Goal: Information Seeking & Learning: Learn about a topic

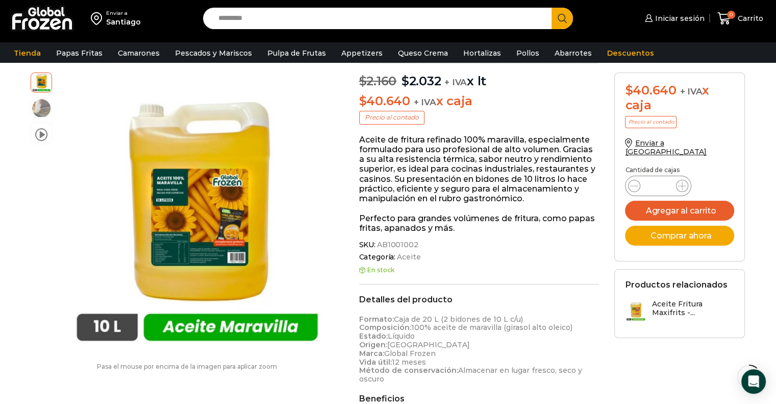
click at [285, 22] on input "Search input" at bounding box center [380, 18] width 334 height 21
type input "*****"
click at [552, 8] on button "Search" at bounding box center [562, 18] width 21 height 21
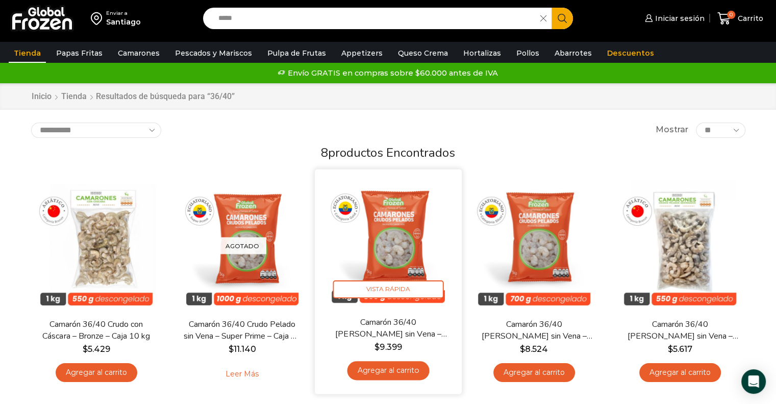
click at [370, 275] on img at bounding box center [389, 243] width 132 height 132
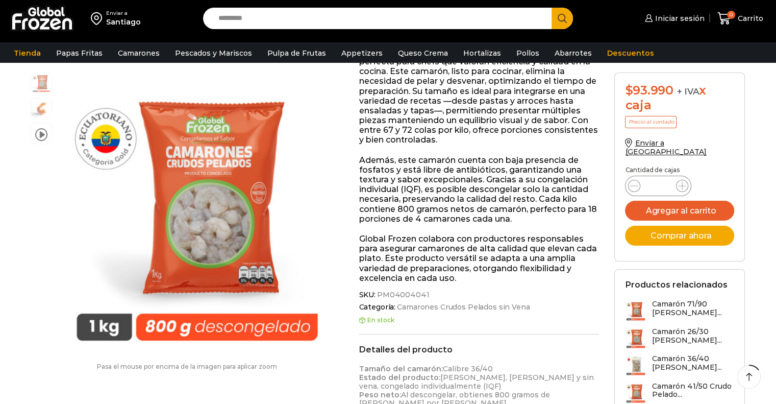
scroll to position [204, 0]
drag, startPoint x: 376, startPoint y: 280, endPoint x: 423, endPoint y: 282, distance: 47.0
click at [423, 290] on span "PM04004041" at bounding box center [403, 294] width 54 height 9
copy span "PM04004041"
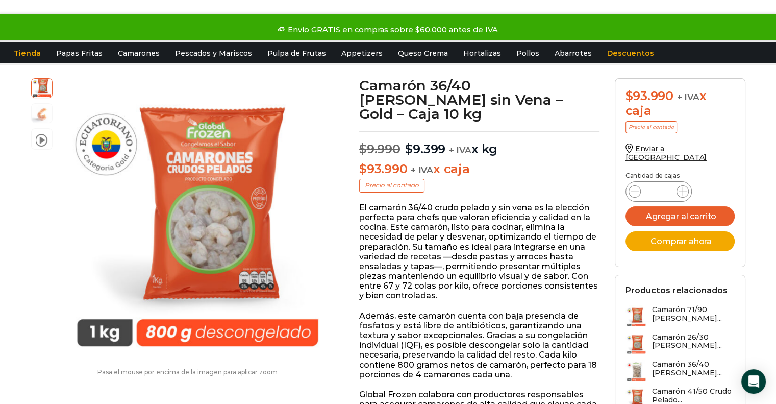
scroll to position [0, 0]
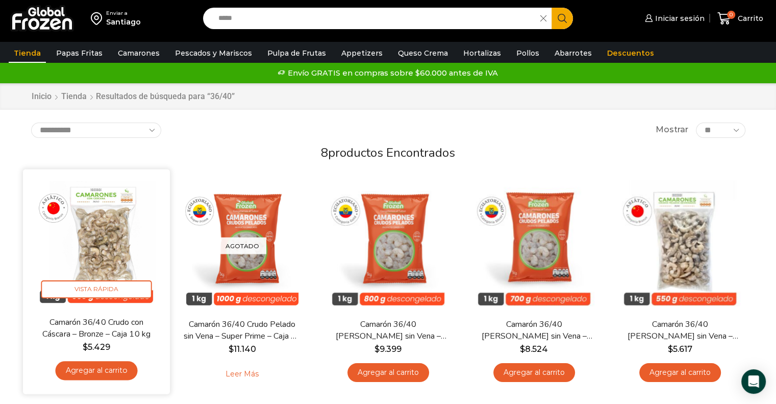
click at [110, 219] on img at bounding box center [97, 243] width 132 height 132
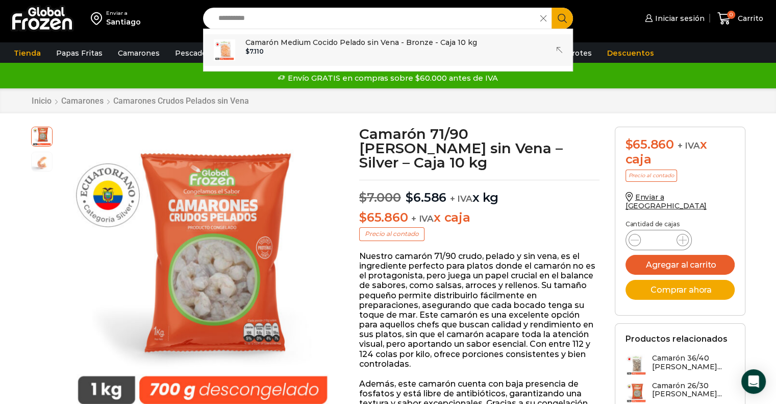
click at [359, 45] on p "Camarón Medium Cocido Pelado sin Vena - Bronze - Caja 10 kg" at bounding box center [362, 42] width 232 height 11
type input "**********"
